Goal: Find specific page/section: Find specific page/section

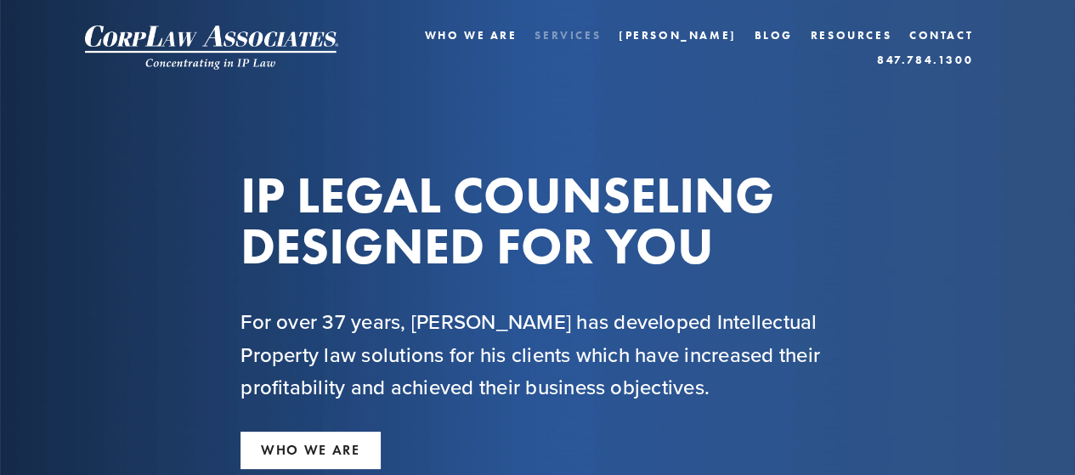
click at [541, 48] on link "Services" at bounding box center [568, 35] width 66 height 25
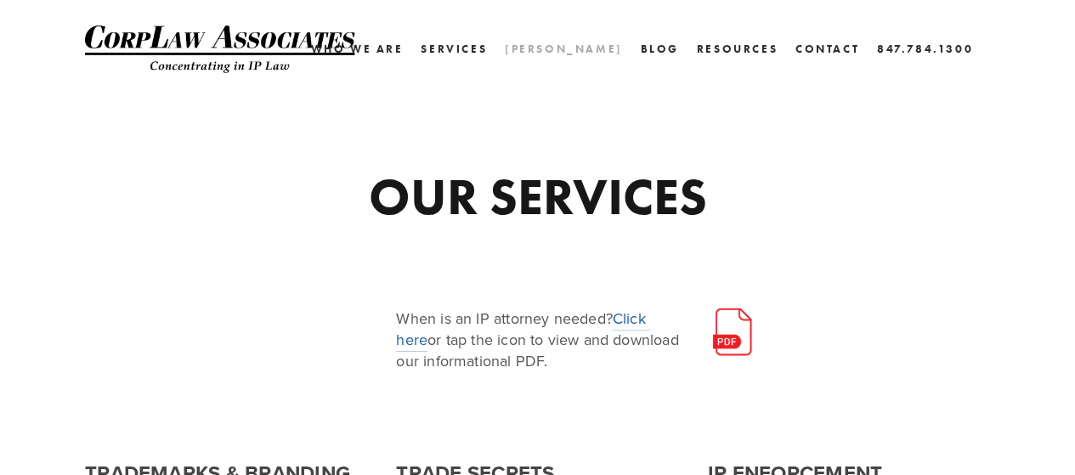
click at [595, 54] on link "[PERSON_NAME]" at bounding box center [564, 49] width 118 height 25
